Goal: Task Accomplishment & Management: Use online tool/utility

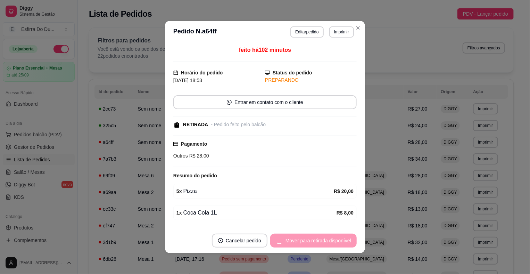
click at [313, 244] on div "Mover para retirada disponível" at bounding box center [313, 240] width 87 height 14
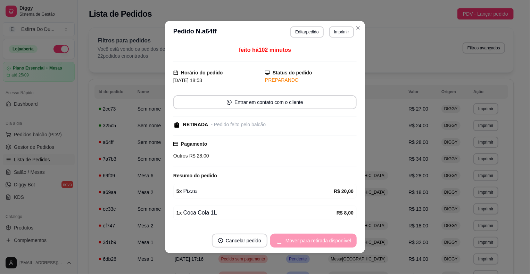
click at [313, 244] on div "Mover para retirada disponível" at bounding box center [313, 240] width 87 height 14
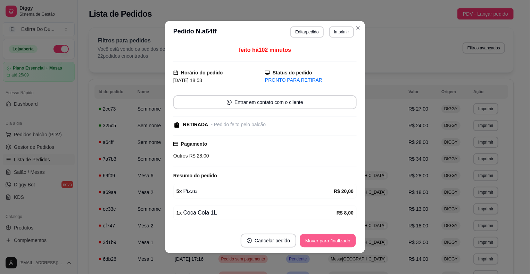
click at [313, 244] on button "Mover para finalizado" at bounding box center [328, 241] width 56 height 14
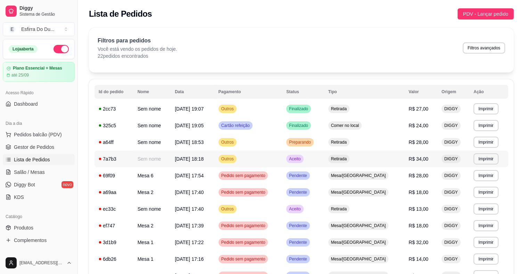
click at [314, 165] on td "Aceito" at bounding box center [303, 158] width 42 height 17
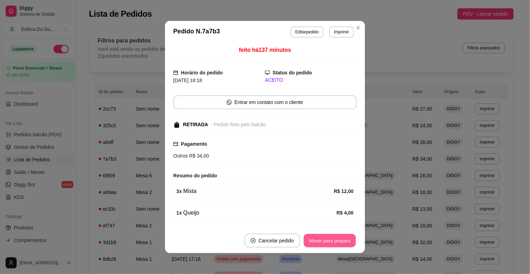
click at [328, 243] on button "Mover para preparo" at bounding box center [330, 241] width 52 height 14
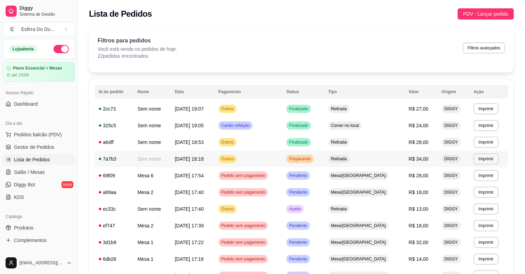
click at [314, 162] on div "Preparando" at bounding box center [299, 159] width 27 height 8
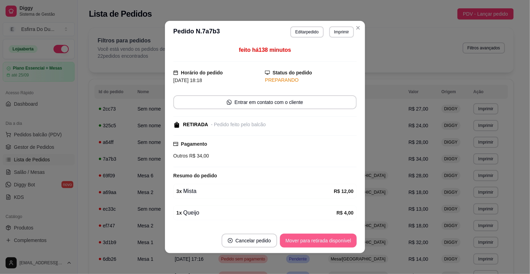
click at [308, 245] on button "Mover para retirada disponível" at bounding box center [318, 240] width 77 height 14
click at [308, 242] on button "Mover para finalizado" at bounding box center [328, 240] width 58 height 14
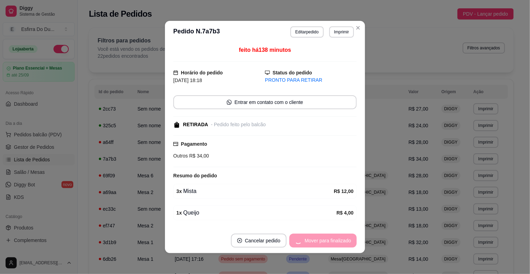
click at [308, 242] on div "Mover para finalizado" at bounding box center [322, 240] width 67 height 14
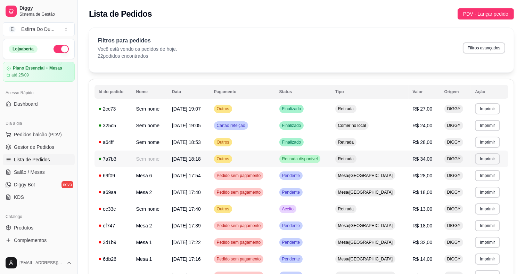
click at [319, 160] on span "Retirada disponível" at bounding box center [300, 159] width 39 height 6
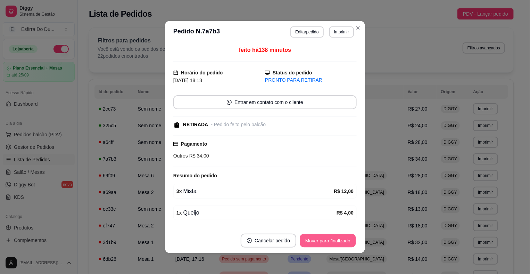
click at [348, 240] on button "Mover para finalizado" at bounding box center [328, 241] width 56 height 14
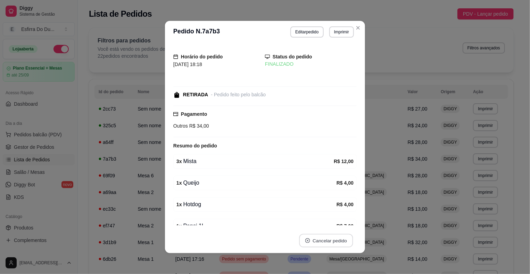
click at [348, 240] on button "Cancelar pedido" at bounding box center [326, 241] width 54 height 14
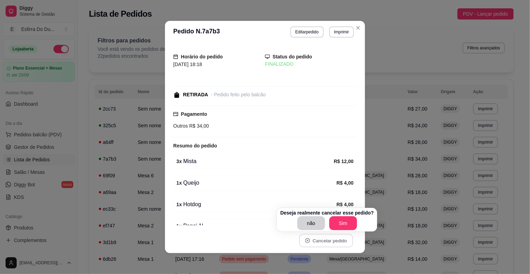
click at [368, 214] on p "Deseja realmente cancelar esse pedido?" at bounding box center [326, 212] width 93 height 7
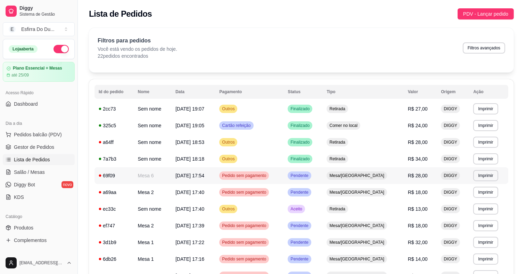
click at [310, 175] on span "Pendente" at bounding box center [299, 176] width 20 height 6
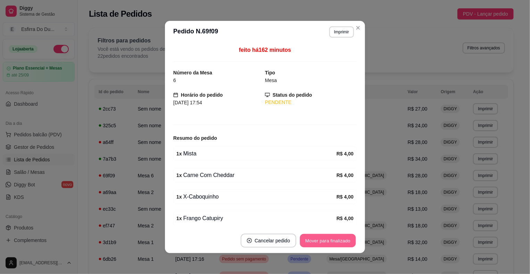
click at [314, 240] on button "Mover para finalizado" at bounding box center [328, 241] width 56 height 14
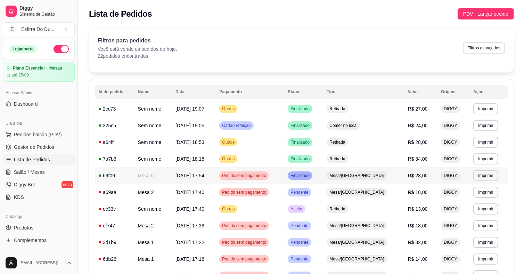
click at [311, 174] on span "Finalizado" at bounding box center [300, 176] width 22 height 6
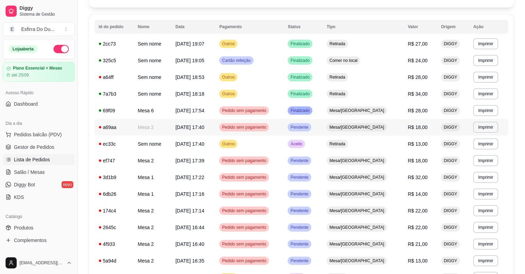
scroll to position [69, 0]
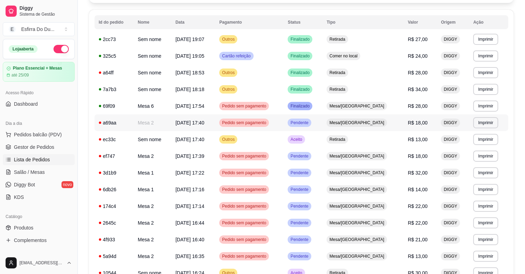
click at [310, 122] on span "Pendente" at bounding box center [299, 123] width 20 height 6
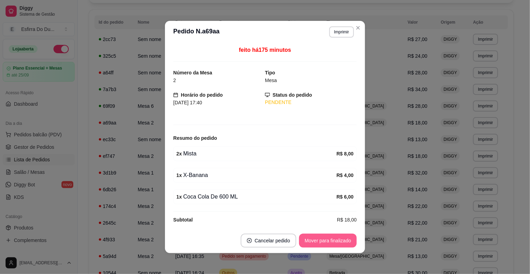
click at [326, 243] on button "Mover para finalizado" at bounding box center [328, 240] width 58 height 14
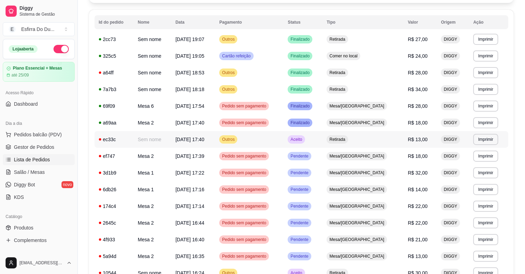
click at [314, 145] on td "Aceito" at bounding box center [302, 139] width 39 height 17
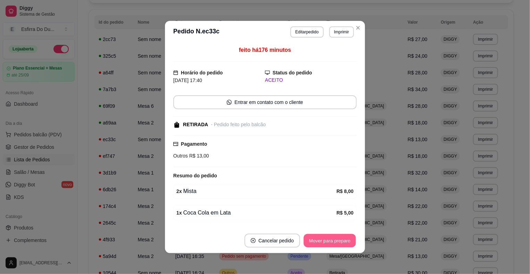
click at [322, 246] on button "Mover para preparo" at bounding box center [330, 241] width 52 height 14
click at [322, 246] on button "Mover para retirada disponível" at bounding box center [318, 240] width 77 height 14
click at [322, 246] on button "Mover para finalizado" at bounding box center [328, 240] width 58 height 14
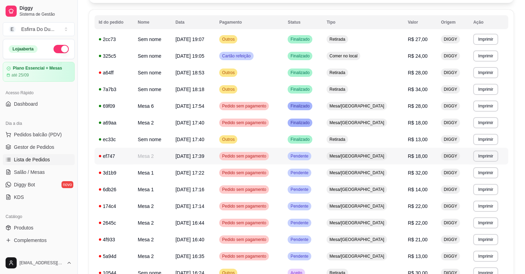
click at [310, 156] on span "Pendente" at bounding box center [299, 156] width 20 height 6
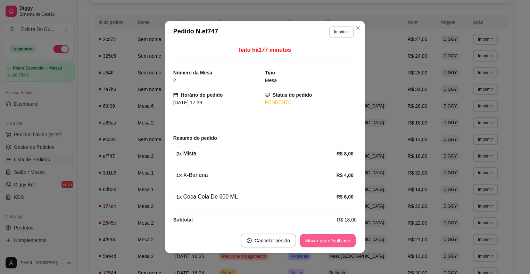
click at [315, 238] on button "Mover para finalizado" at bounding box center [328, 241] width 56 height 14
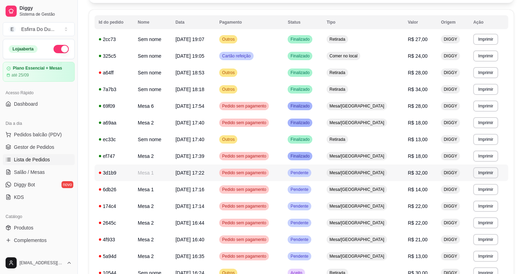
click at [311, 176] on div "Pendente" at bounding box center [299, 172] width 23 height 8
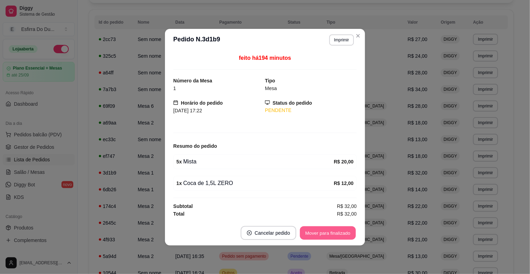
click at [340, 232] on button "Mover para finalizado" at bounding box center [328, 233] width 56 height 14
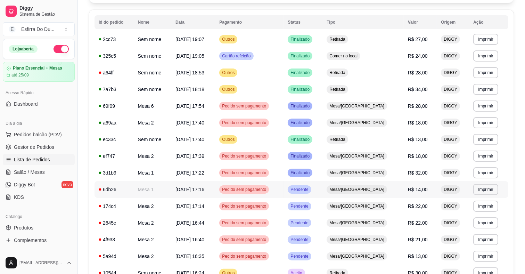
click at [310, 187] on span "Pendente" at bounding box center [299, 190] width 20 height 6
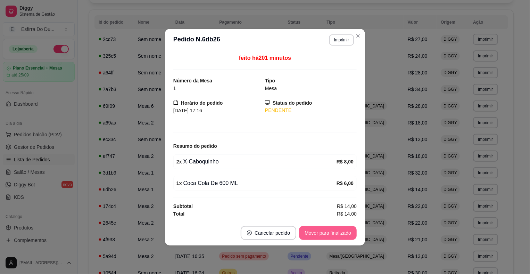
click at [323, 229] on button "Mover para finalizado" at bounding box center [328, 233] width 58 height 14
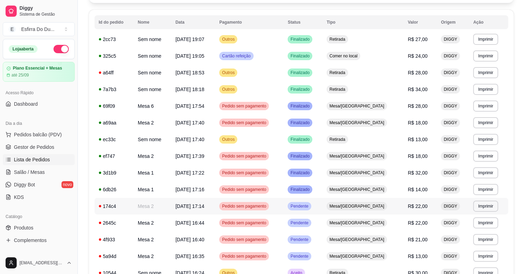
click at [321, 211] on td "Pendente" at bounding box center [302, 206] width 39 height 17
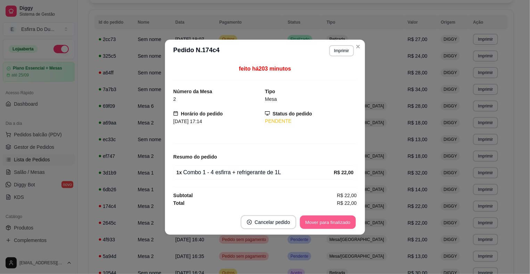
click at [320, 222] on button "Mover para finalizado" at bounding box center [328, 222] width 56 height 14
click at [320, 222] on div "Mover para finalizado" at bounding box center [322, 222] width 67 height 14
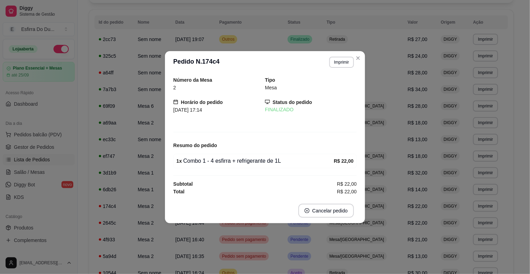
click at [320, 222] on footer "Cancelar pedido" at bounding box center [265, 210] width 200 height 25
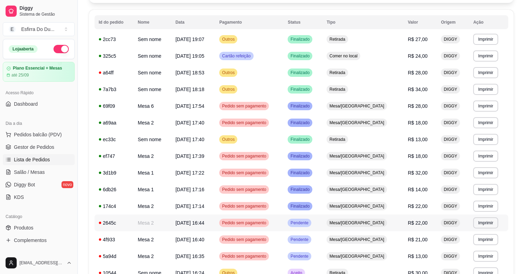
click at [310, 223] on span "Pendente" at bounding box center [299, 223] width 20 height 6
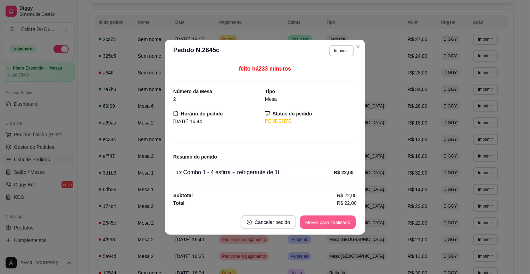
click at [324, 218] on button "Mover para finalizado" at bounding box center [328, 222] width 56 height 14
click at [324, 218] on div "Mover para finalizado" at bounding box center [328, 222] width 58 height 14
click at [324, 218] on footer "Cancelar pedido Mover para finalizado" at bounding box center [265, 221] width 200 height 25
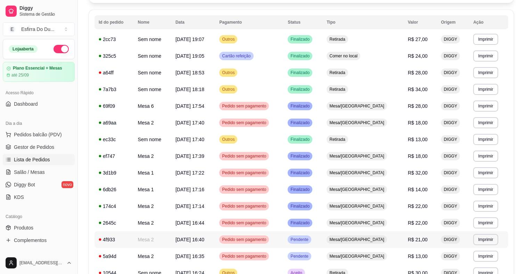
click at [310, 240] on span "Pendente" at bounding box center [299, 240] width 20 height 6
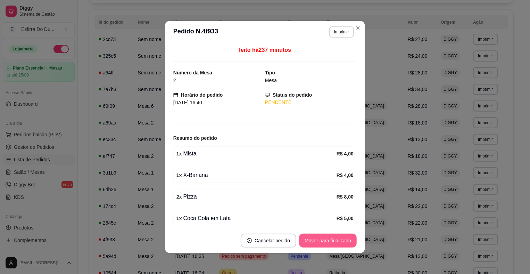
click at [320, 244] on button "Mover para finalizado" at bounding box center [328, 240] width 58 height 14
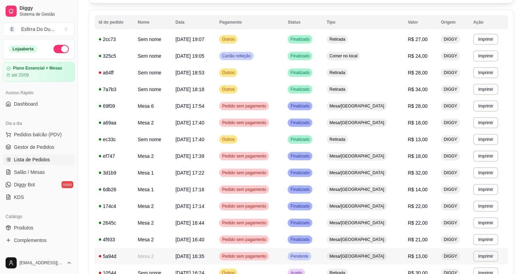
click at [310, 255] on span "Pendente" at bounding box center [299, 256] width 20 height 6
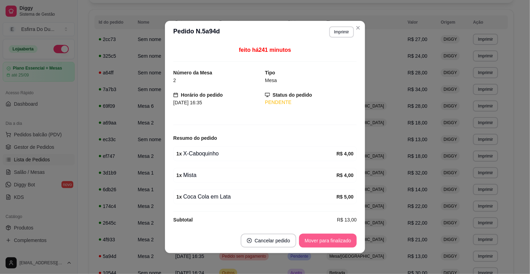
click at [324, 244] on button "Mover para finalizado" at bounding box center [328, 240] width 58 height 14
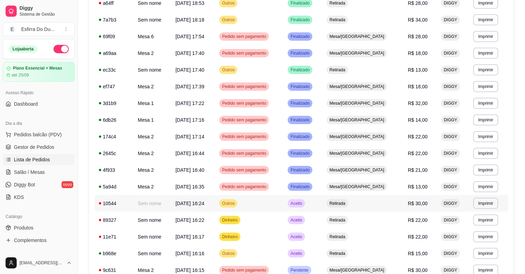
scroll to position [243, 0]
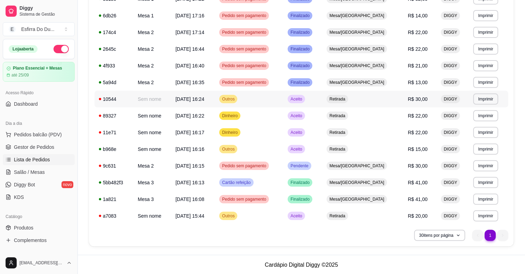
click at [321, 103] on td "Aceito" at bounding box center [302, 99] width 39 height 17
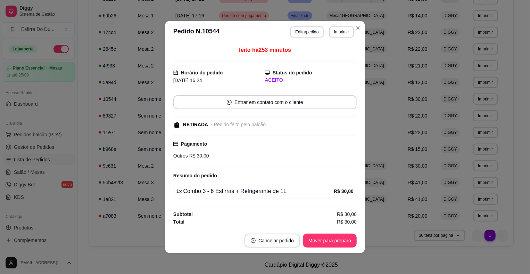
click at [330, 231] on footer "Cancelar pedido Mover para preparo" at bounding box center [265, 240] width 200 height 25
click at [329, 237] on button "Mover para preparo" at bounding box center [330, 240] width 54 height 14
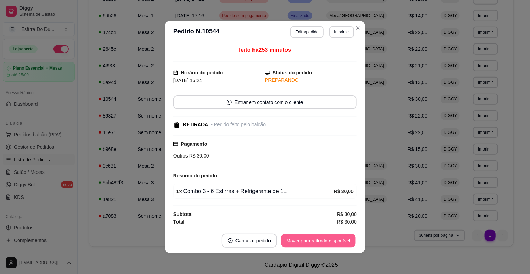
click at [322, 243] on button "Mover para retirada disponível" at bounding box center [318, 241] width 74 height 14
click at [322, 243] on button "Mover para finalizado" at bounding box center [328, 240] width 58 height 14
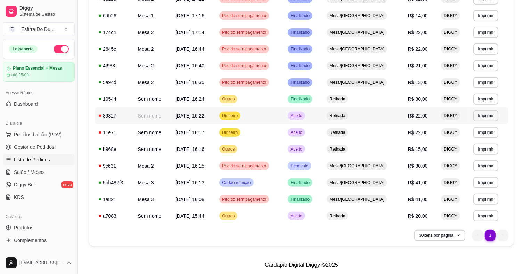
click at [303, 118] on span "Aceito" at bounding box center [296, 116] width 14 height 6
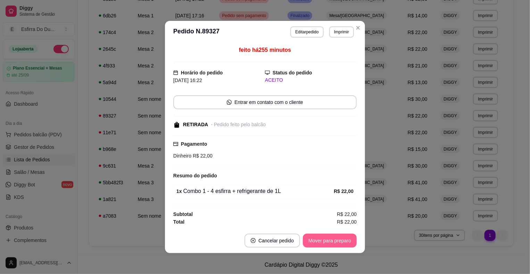
click at [319, 243] on button "Mover para preparo" at bounding box center [330, 240] width 54 height 14
click at [321, 241] on button "Mover para retirada disponível" at bounding box center [318, 241] width 74 height 14
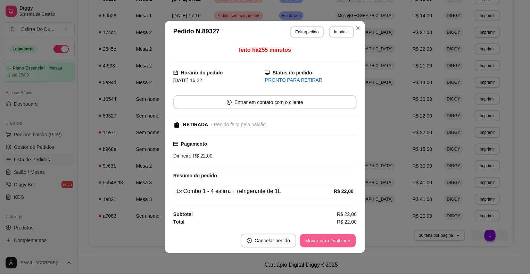
click at [336, 238] on button "Mover para finalizado" at bounding box center [328, 241] width 56 height 14
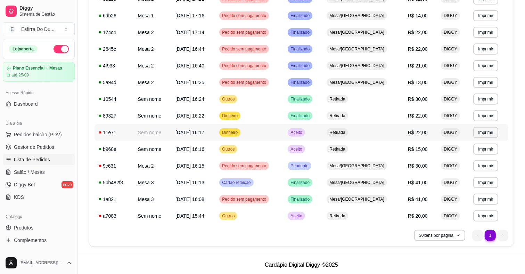
click at [303, 132] on span "Aceito" at bounding box center [296, 133] width 14 height 6
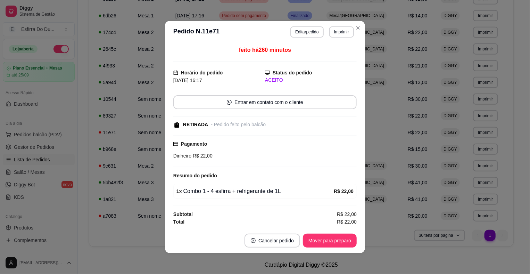
click at [324, 230] on footer "Cancelar pedido Mover para preparo" at bounding box center [265, 240] width 200 height 25
click at [324, 243] on button "Mover para preparo" at bounding box center [330, 241] width 52 height 14
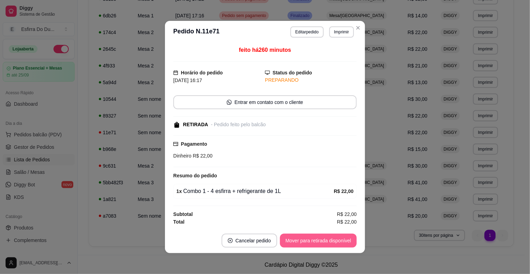
click at [343, 245] on button "Mover para retirada disponível" at bounding box center [318, 240] width 77 height 14
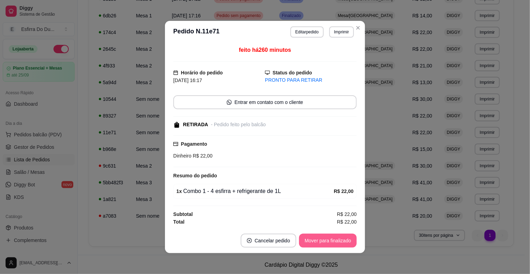
click at [346, 242] on button "Mover para finalizado" at bounding box center [328, 240] width 58 height 14
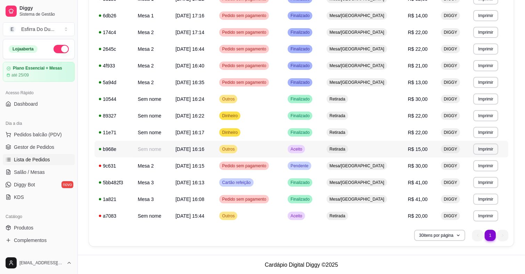
click at [303, 151] on span "Aceito" at bounding box center [296, 149] width 14 height 6
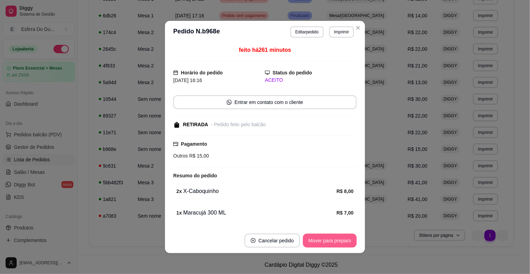
click at [326, 246] on button "Mover para preparo" at bounding box center [330, 240] width 54 height 14
click at [326, 245] on button "Mover para retirada disponível" at bounding box center [318, 241] width 74 height 14
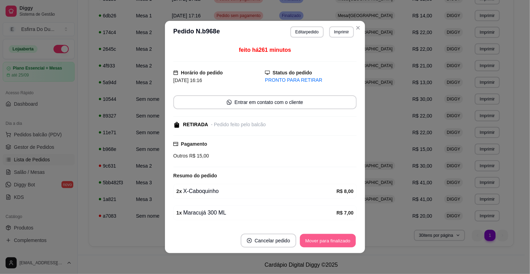
click at [329, 235] on button "Mover para finalizado" at bounding box center [328, 241] width 56 height 14
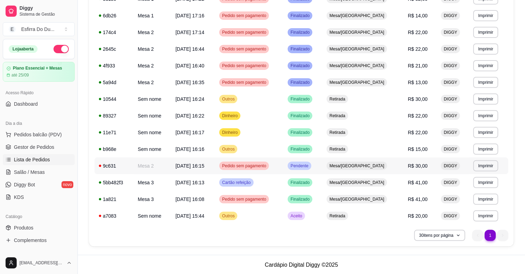
click at [322, 170] on td "Pendente" at bounding box center [302, 165] width 39 height 17
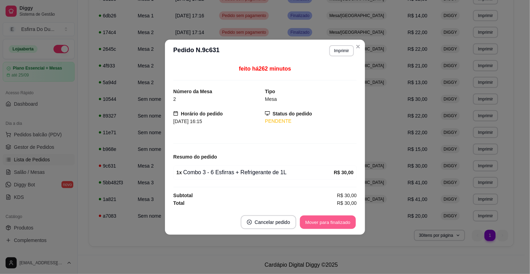
click at [321, 223] on button "Mover para finalizado" at bounding box center [328, 222] width 56 height 14
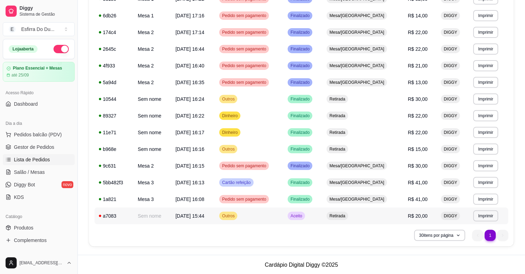
click at [303, 215] on span "Aceito" at bounding box center [296, 216] width 14 height 6
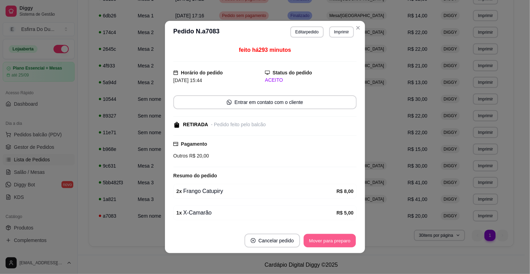
click at [321, 240] on button "Mover para preparo" at bounding box center [330, 241] width 52 height 14
click at [321, 240] on button "Mover para retirada disponível" at bounding box center [318, 241] width 74 height 14
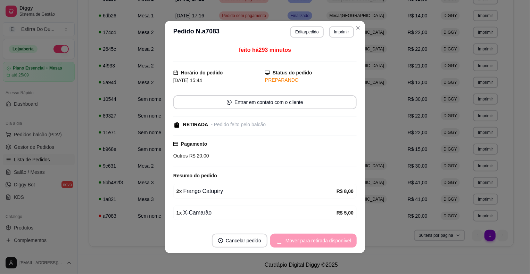
click at [321, 240] on div "Mover para retirada disponível" at bounding box center [313, 240] width 87 height 14
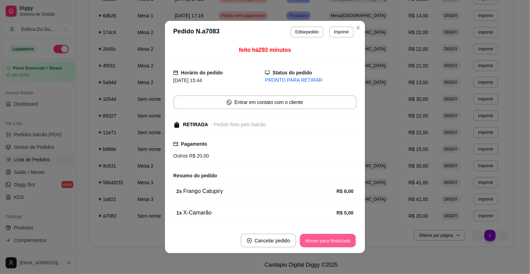
click at [321, 240] on button "Mover para finalizado" at bounding box center [328, 241] width 56 height 14
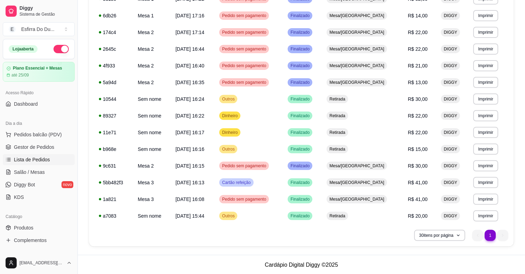
click at [502, 235] on ul "1 1" at bounding box center [490, 235] width 36 height 11
click at [34, 170] on span "Salão / Mesas" at bounding box center [29, 171] width 31 height 7
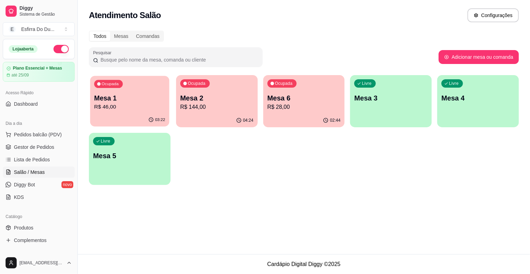
click at [126, 101] on p "Mesa 1" at bounding box center [129, 97] width 71 height 9
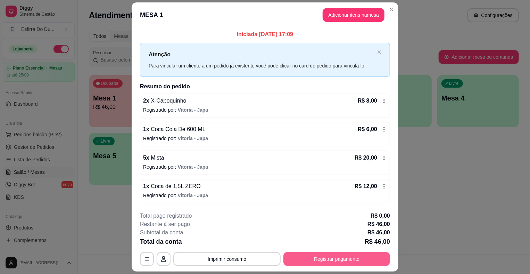
click at [350, 253] on button "Registrar pagamento" at bounding box center [336, 259] width 107 height 14
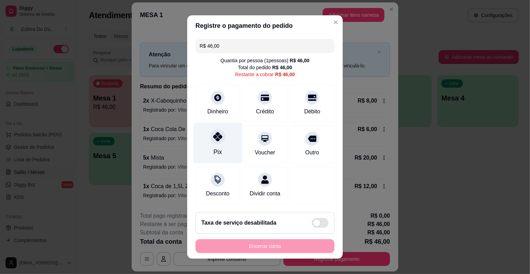
click at [219, 142] on div at bounding box center [217, 136] width 15 height 15
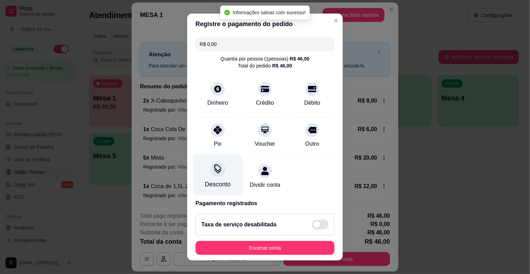
type input "R$ 0,00"
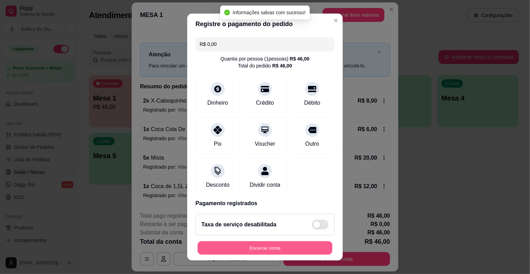
click at [254, 249] on button "Encerrar conta" at bounding box center [265, 248] width 135 height 14
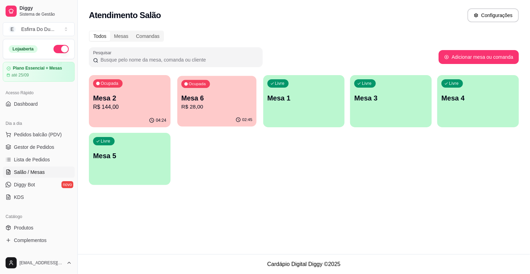
click at [233, 91] on div "Ocupada Mesa 6 R$ 28,00" at bounding box center [216, 95] width 79 height 38
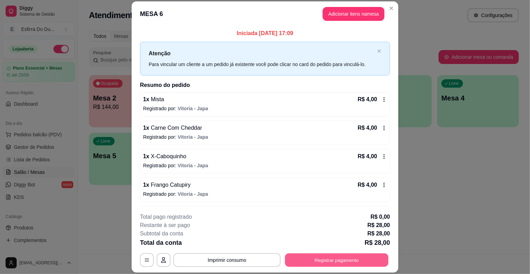
click at [325, 256] on button "Registrar pagamento" at bounding box center [337, 260] width 104 height 14
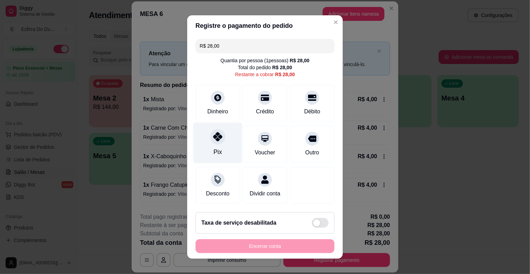
click at [204, 140] on div "Pix" at bounding box center [218, 143] width 49 height 41
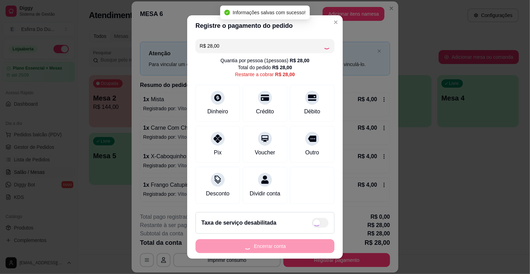
type input "R$ 0,00"
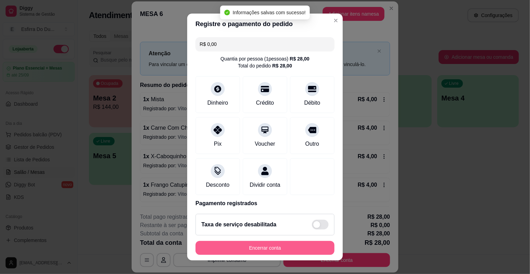
click at [250, 246] on button "Encerrar conta" at bounding box center [265, 248] width 139 height 14
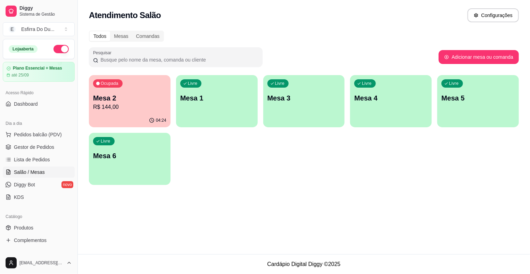
click at [137, 107] on p "R$ 144,00" at bounding box center [129, 107] width 73 height 8
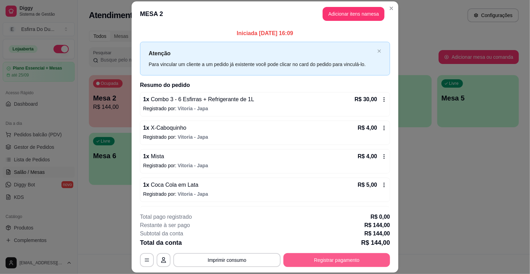
click at [321, 257] on button "Registrar pagamento" at bounding box center [336, 260] width 107 height 14
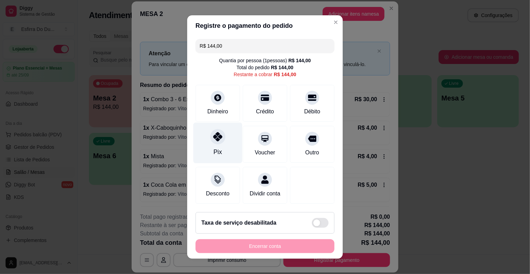
click at [204, 143] on div "Pix" at bounding box center [218, 143] width 49 height 41
type input "R$ 0,00"
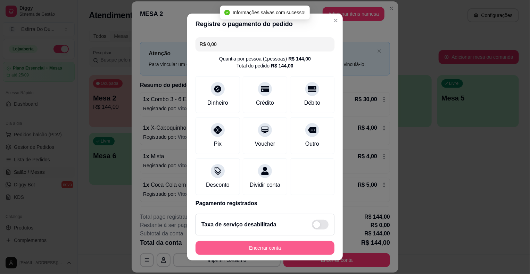
click at [232, 246] on button "Encerrar conta" at bounding box center [265, 248] width 139 height 14
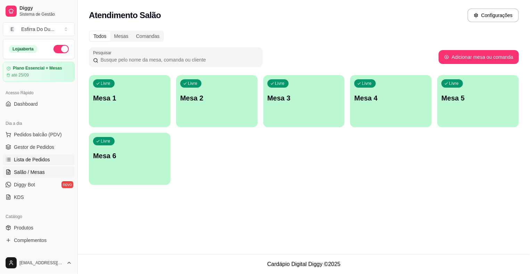
click at [40, 159] on span "Lista de Pedidos" at bounding box center [32, 159] width 36 height 7
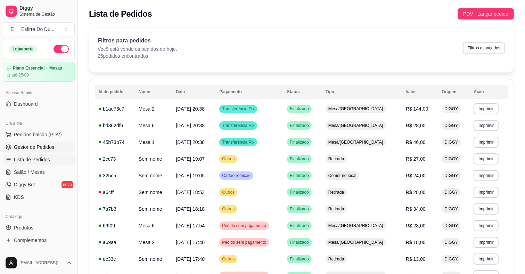
click at [35, 148] on span "Gestor de Pedidos" at bounding box center [34, 146] width 40 height 7
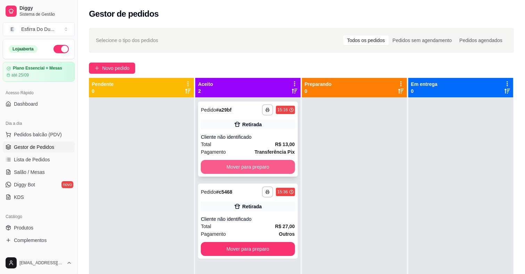
click at [231, 164] on button "Mover para preparo" at bounding box center [248, 167] width 94 height 14
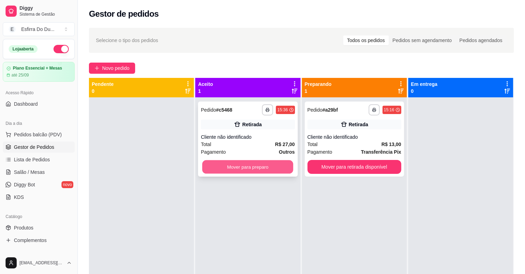
click at [258, 173] on button "Mover para preparo" at bounding box center [247, 167] width 91 height 14
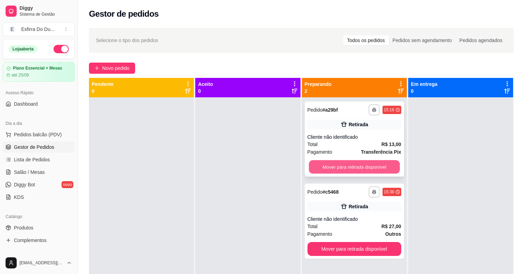
click at [316, 168] on button "Mover para retirada disponível" at bounding box center [354, 167] width 91 height 14
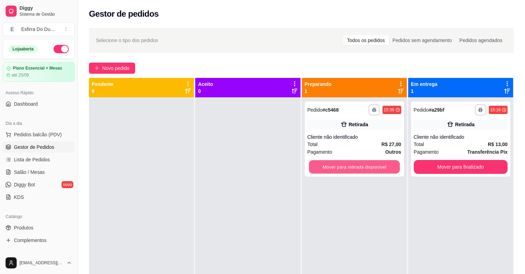
click at [316, 168] on button "Mover para retirada disponível" at bounding box center [354, 167] width 91 height 14
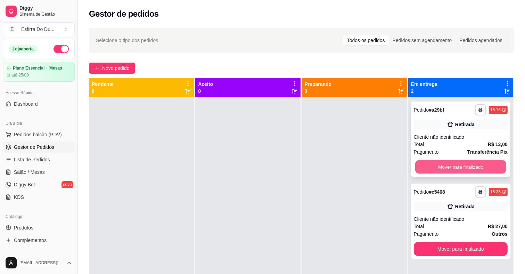
click at [420, 168] on button "Mover para finalizado" at bounding box center [460, 167] width 91 height 14
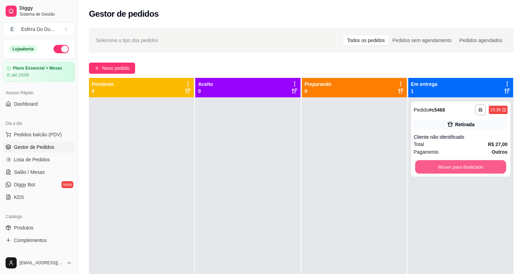
click at [420, 168] on button "Mover para finalizado" at bounding box center [460, 167] width 91 height 14
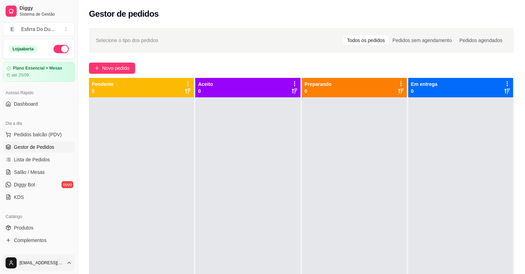
click at [16, 264] on html "Diggy Sistema de Gestão E Esfirra Do Du ... Loja aberta Plano Essencial + Mesas…" at bounding box center [262, 137] width 525 height 274
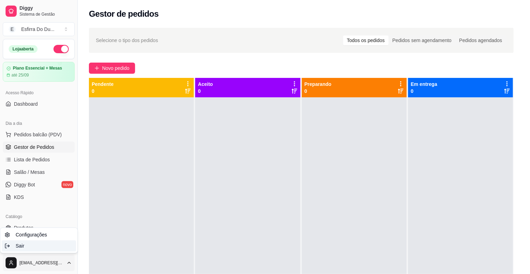
click at [42, 248] on div "Sair" at bounding box center [39, 245] width 74 height 11
